Goal: Find specific page/section: Find specific page/section

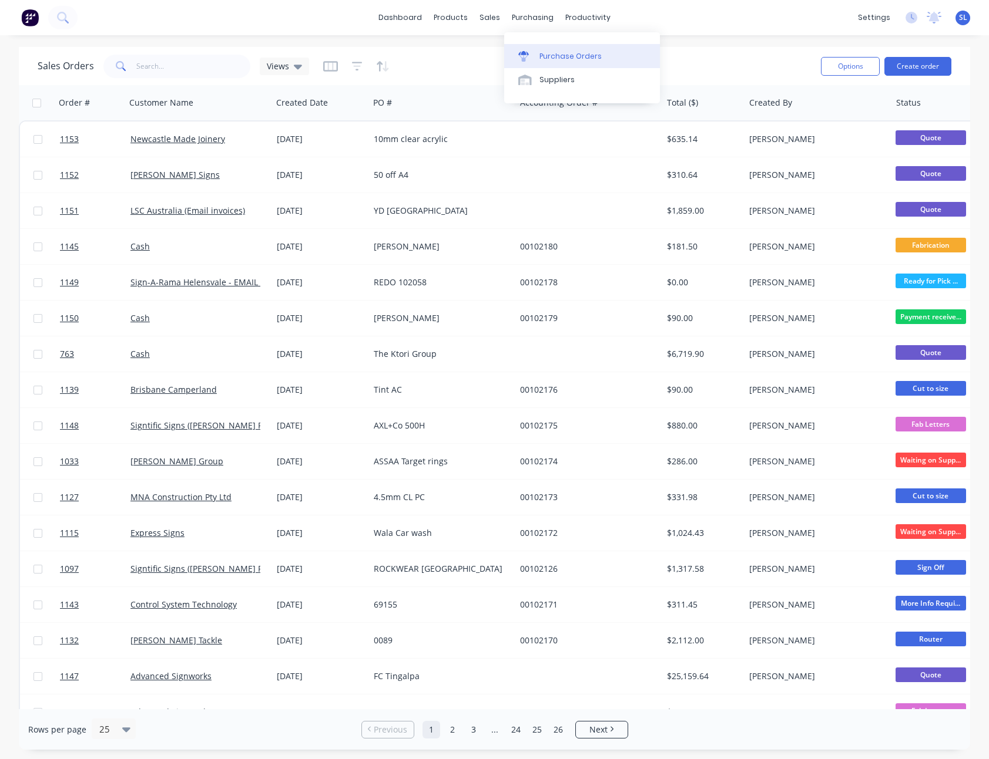
click at [532, 54] on div at bounding box center [527, 56] width 18 height 11
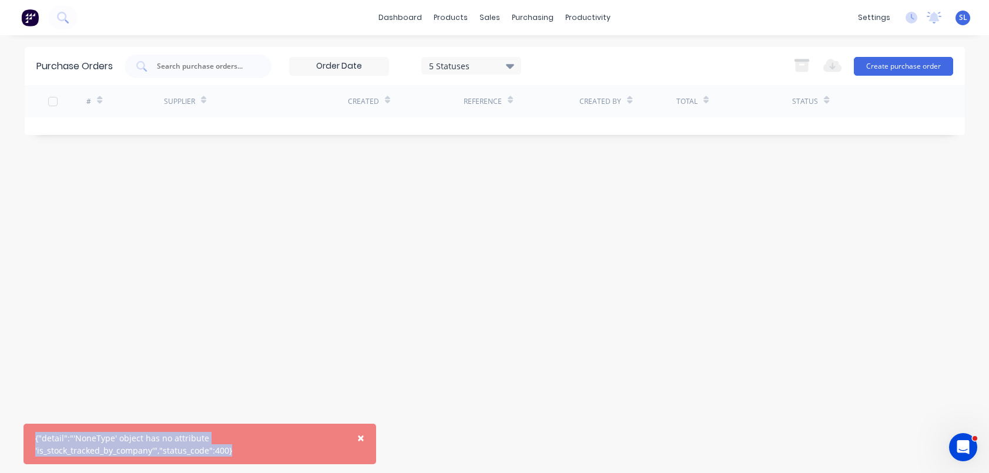
drag, startPoint x: 235, startPoint y: 452, endPoint x: 31, endPoint y: 440, distance: 204.7
click at [31, 440] on div "× {"detail":"'NoneType' object has no attribute 'is_stock_tracked_by_company'",…" at bounding box center [199, 444] width 352 height 41
copy div "{"detail":"'NoneType' object has no attribute 'is_stock_tracked_by_company'","s…"
